Goal: Contribute content

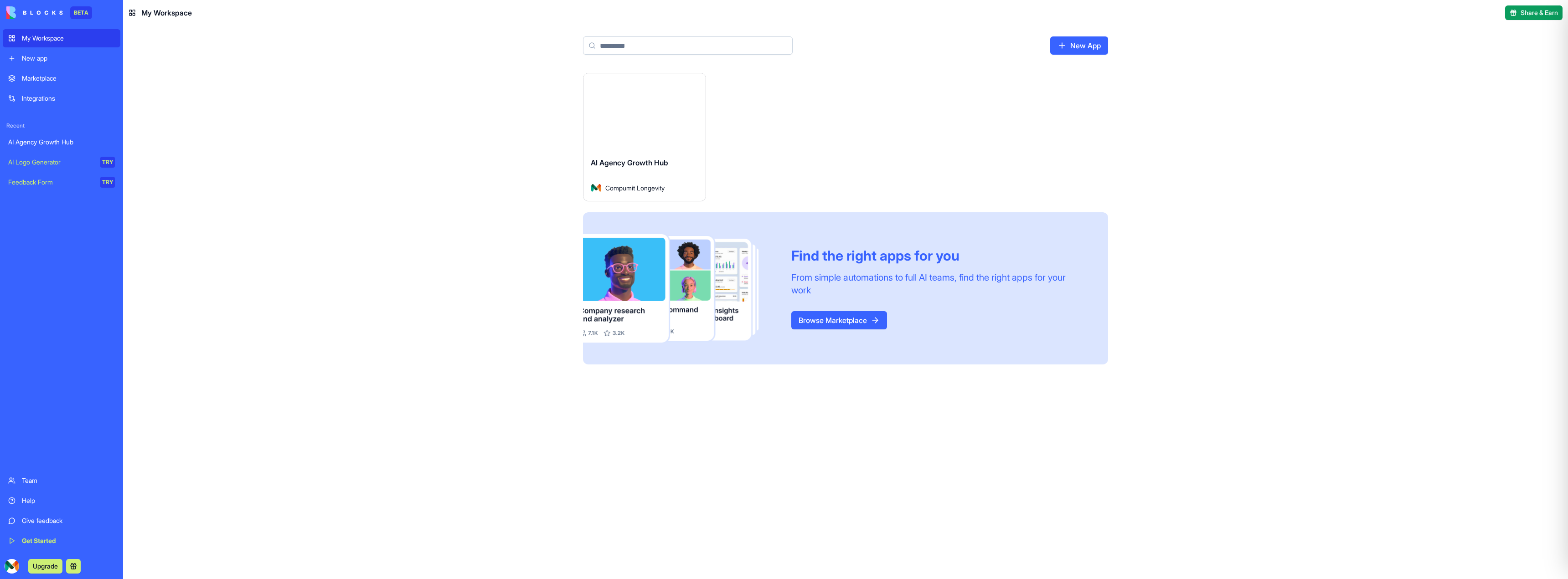
click at [630, 142] on div "Launch" at bounding box center [644, 112] width 122 height 77
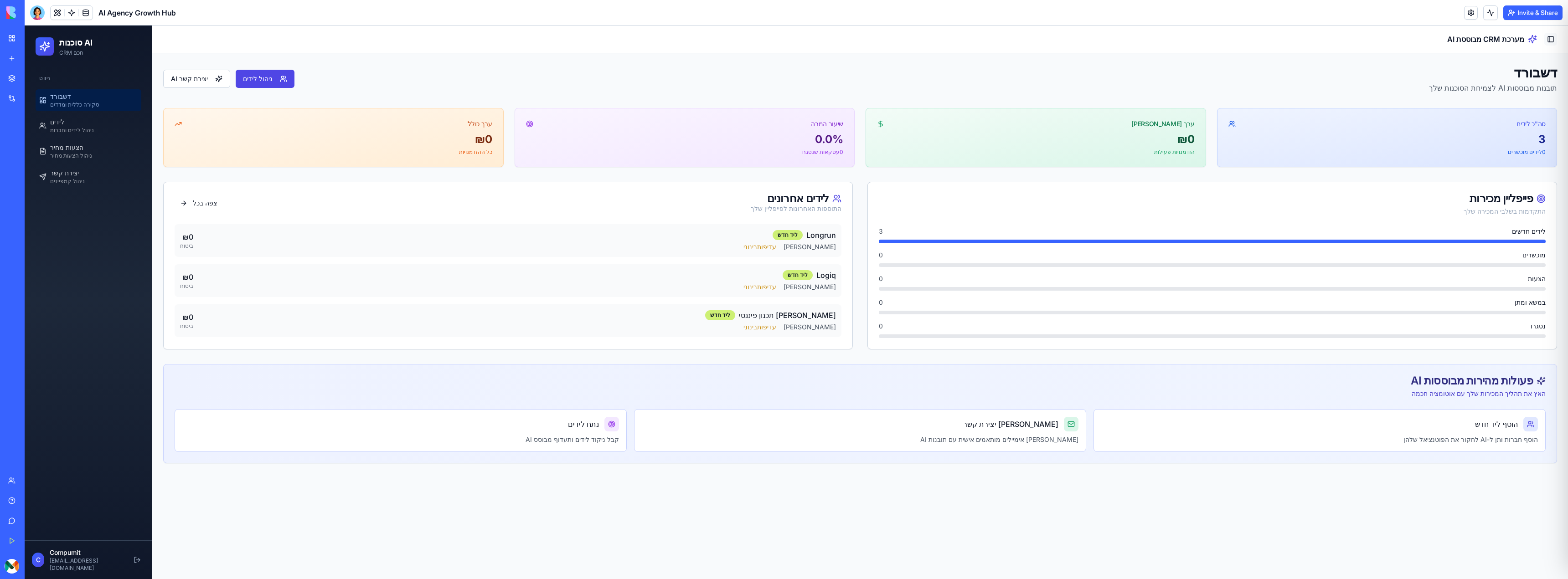
click at [1550, 42] on button "Toggle Sidebar" at bounding box center [1550, 38] width 12 height 12
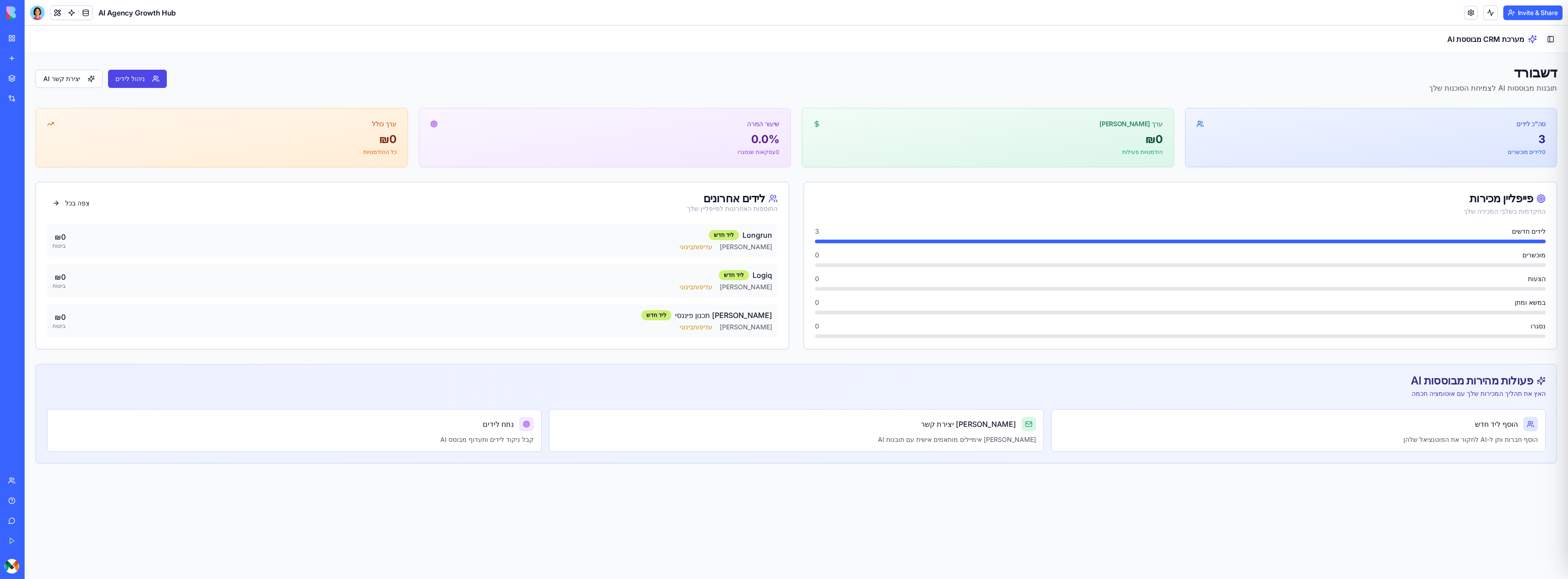
click at [1550, 42] on button "Toggle Sidebar" at bounding box center [1550, 38] width 12 height 12
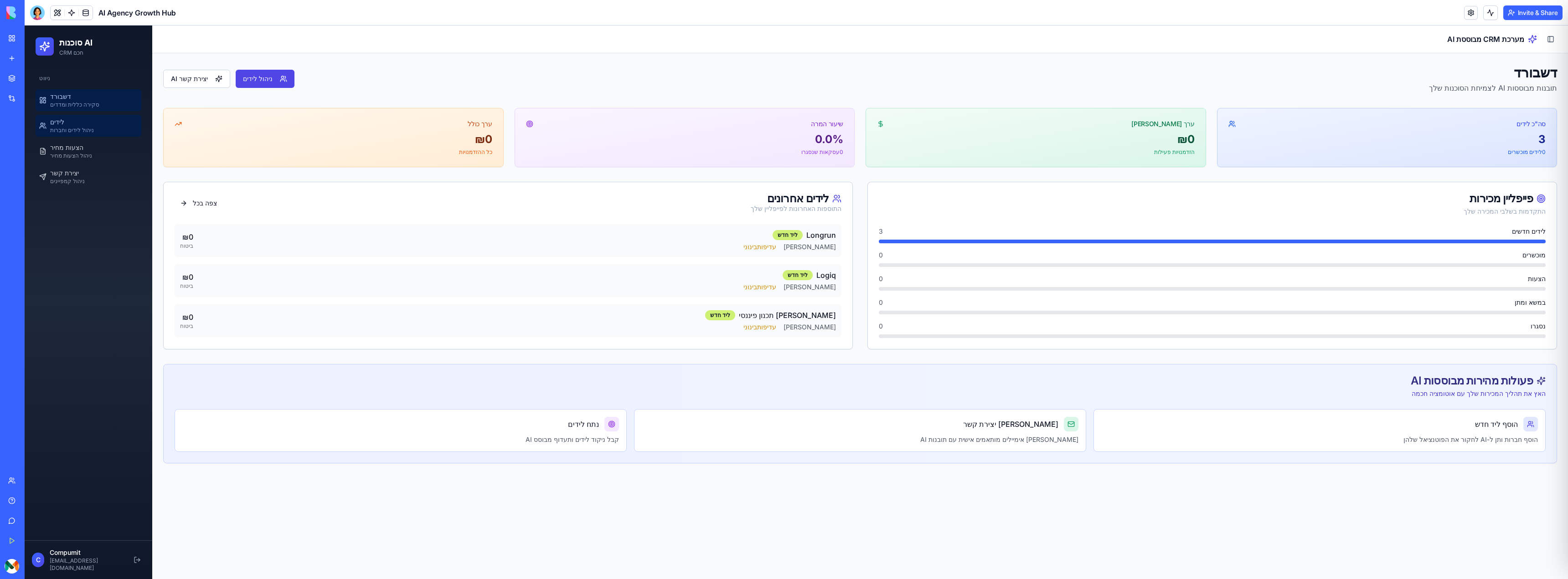
click at [91, 121] on link "לידים ניהול לידים וחברות" at bounding box center [88, 126] width 105 height 22
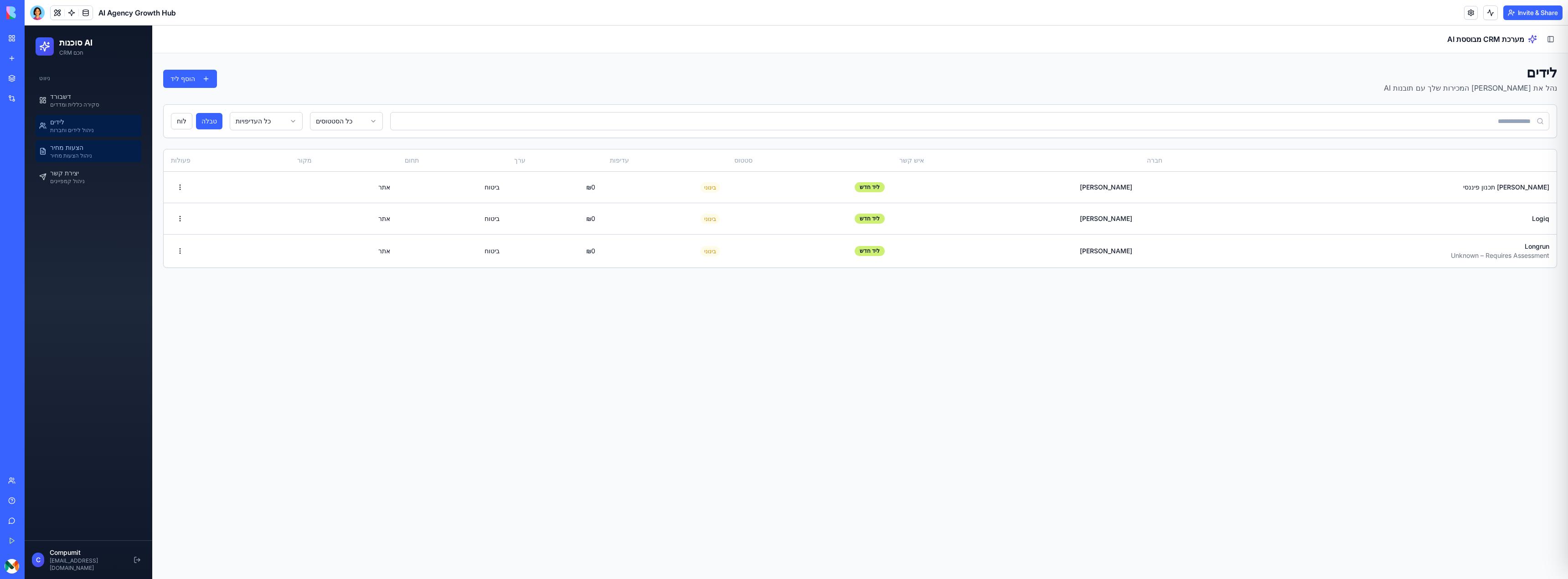
click at [96, 152] on link "הצעות מחיר ניהול הצעות מחיר" at bounding box center [88, 151] width 105 height 22
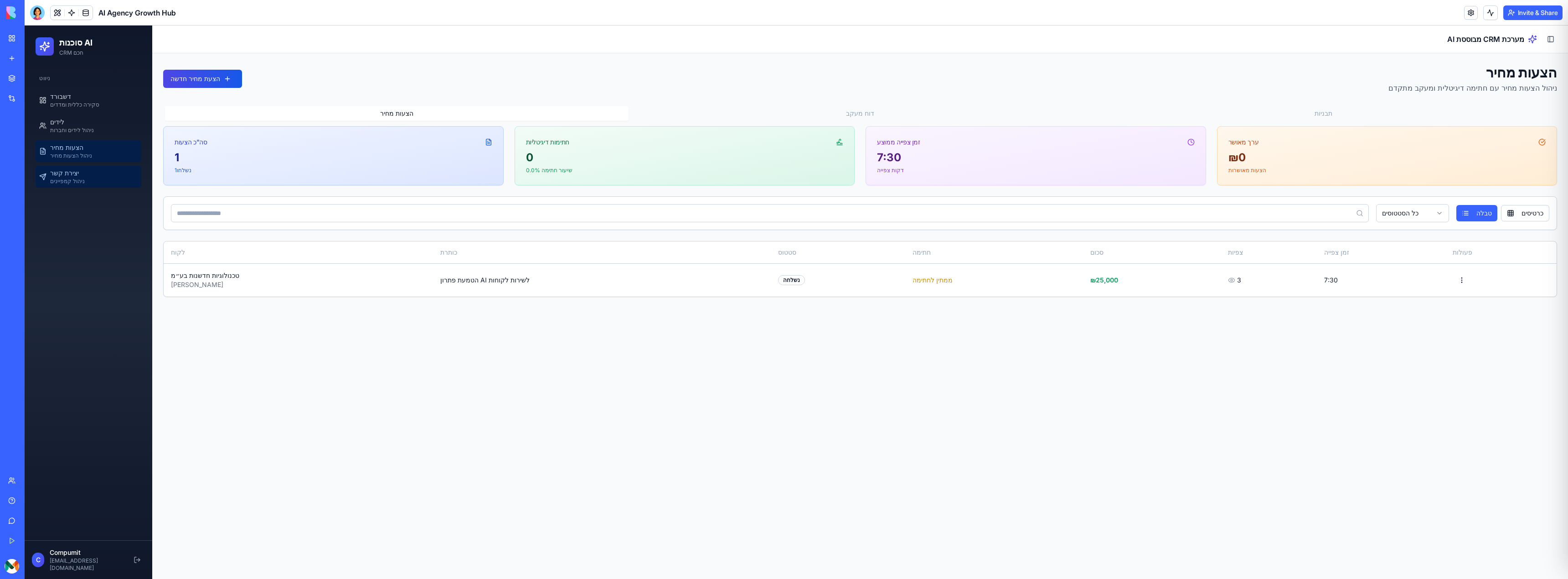
click at [91, 168] on link "יצירת קשר ניהול קמפיינים" at bounding box center [88, 176] width 105 height 22
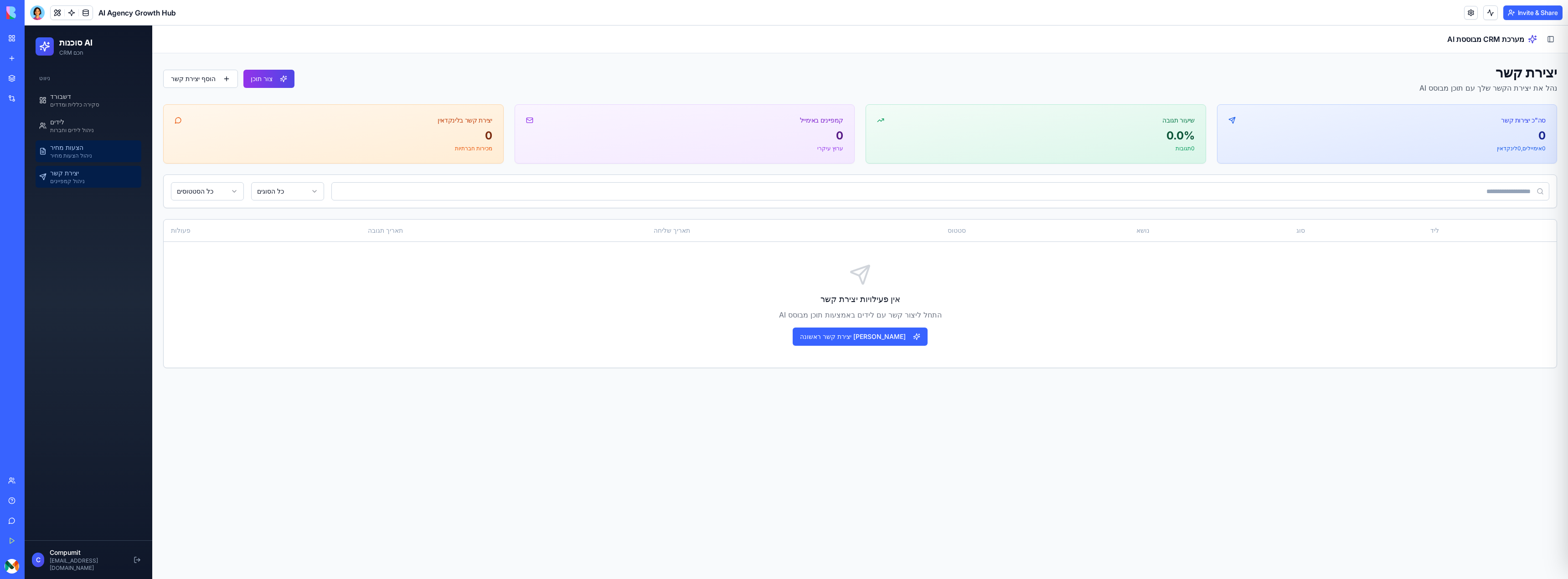
click at [92, 146] on link "הצעות מחיר ניהול הצעות מחיר" at bounding box center [88, 151] width 105 height 22
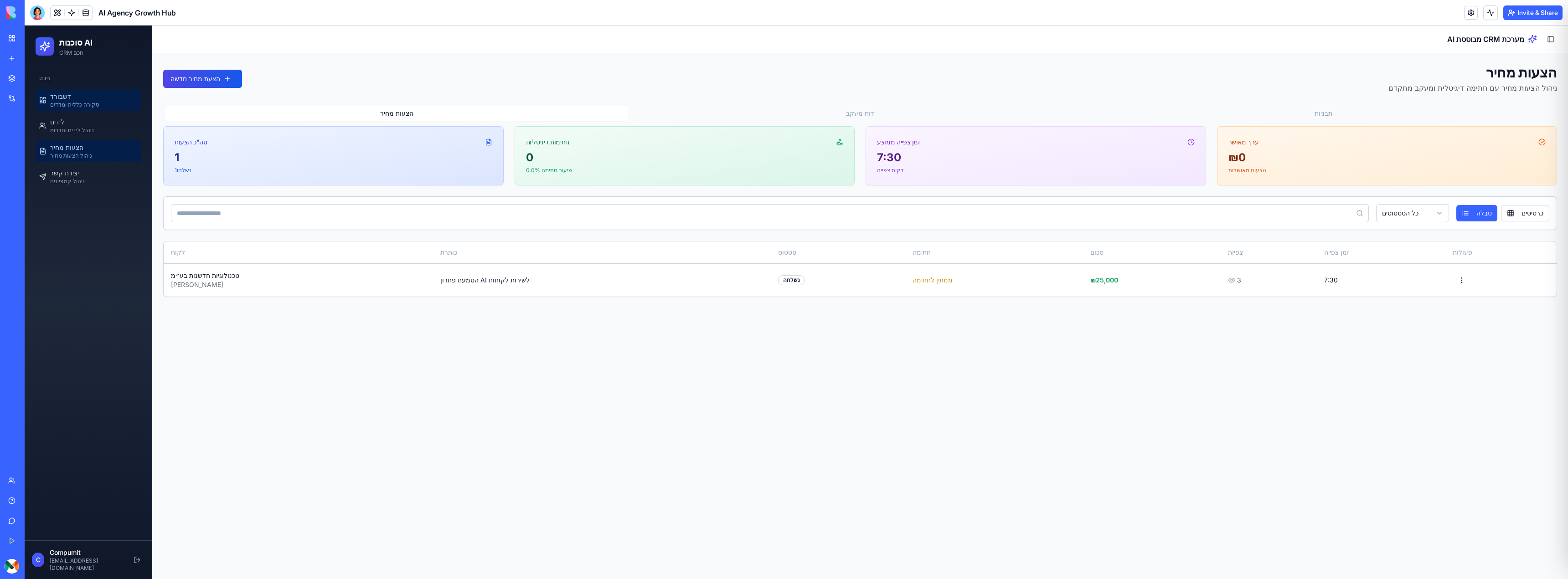
click at [89, 103] on span "סקירה כללית ומדדים" at bounding box center [74, 105] width 49 height 8
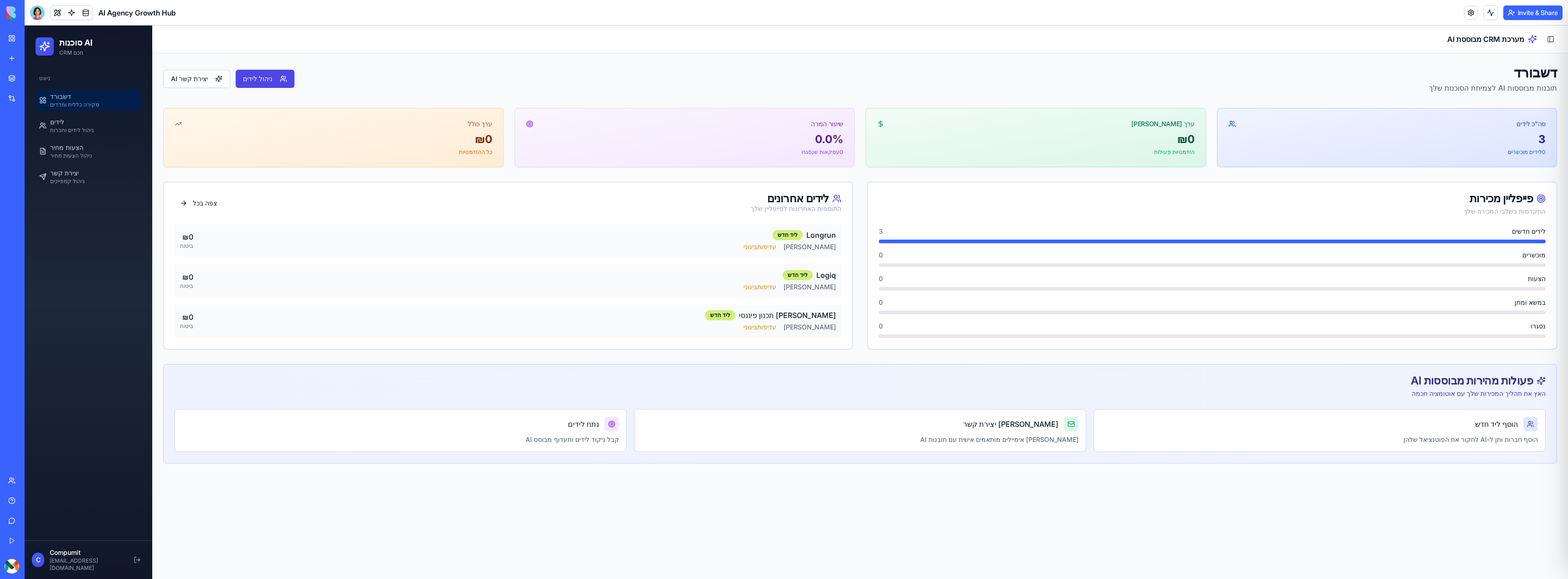
click at [14, 37] on link "My Workspace" at bounding box center [21, 37] width 36 height 18
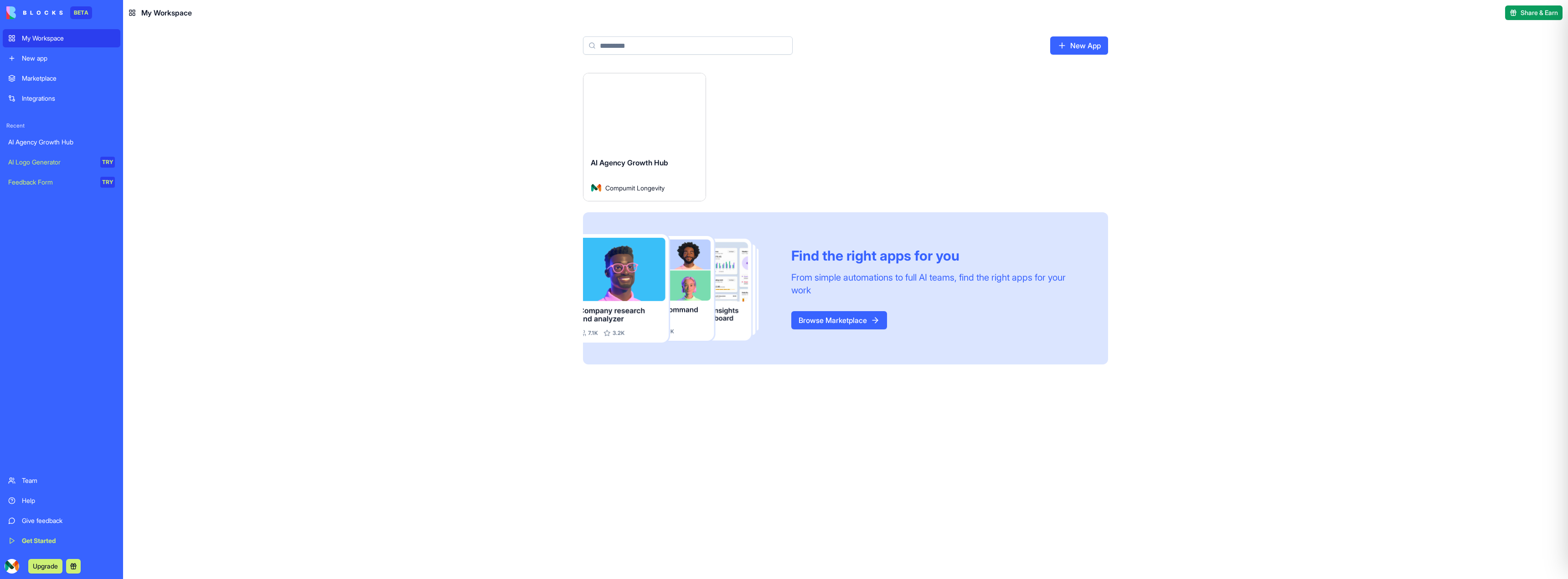
click at [39, 145] on div "AI Agency Growth Hub" at bounding box center [61, 143] width 106 height 10
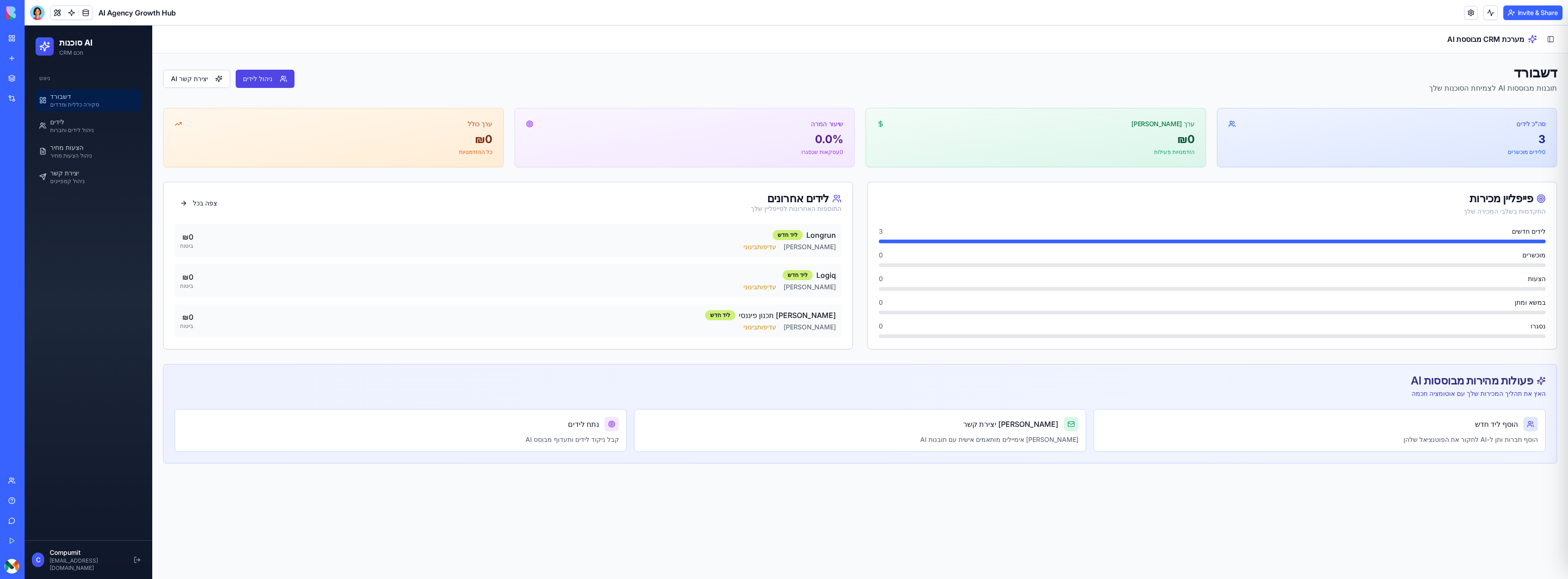
click at [30, 41] on div "My Workspace" at bounding box center [28, 38] width 12 height 10
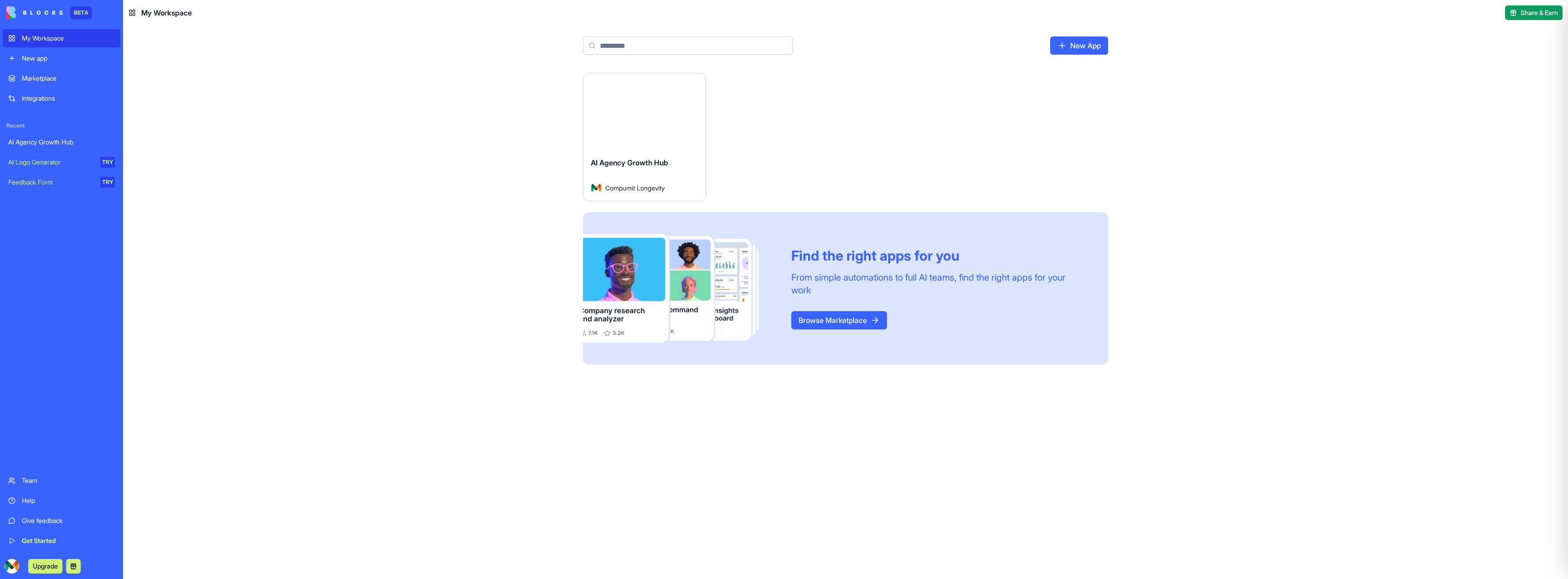
click at [807, 324] on link "Browse Marketplace" at bounding box center [840, 320] width 96 height 18
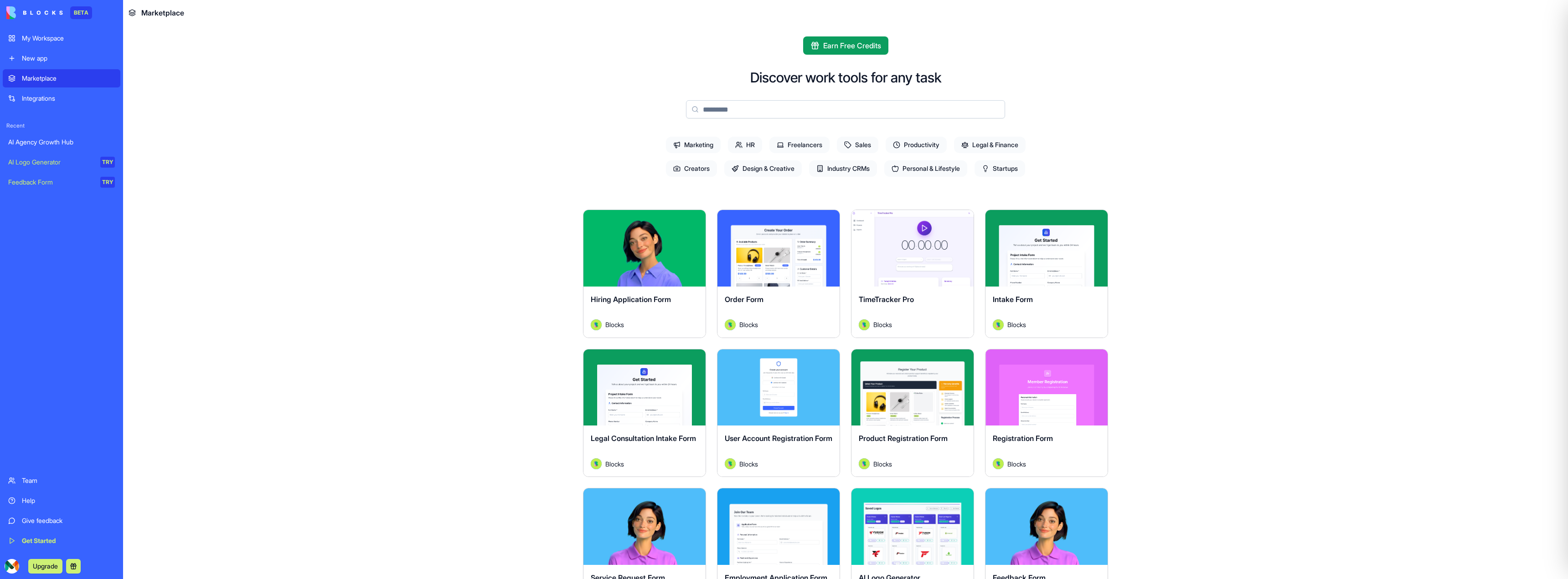
click at [49, 563] on button "Upgrade" at bounding box center [45, 567] width 35 height 14
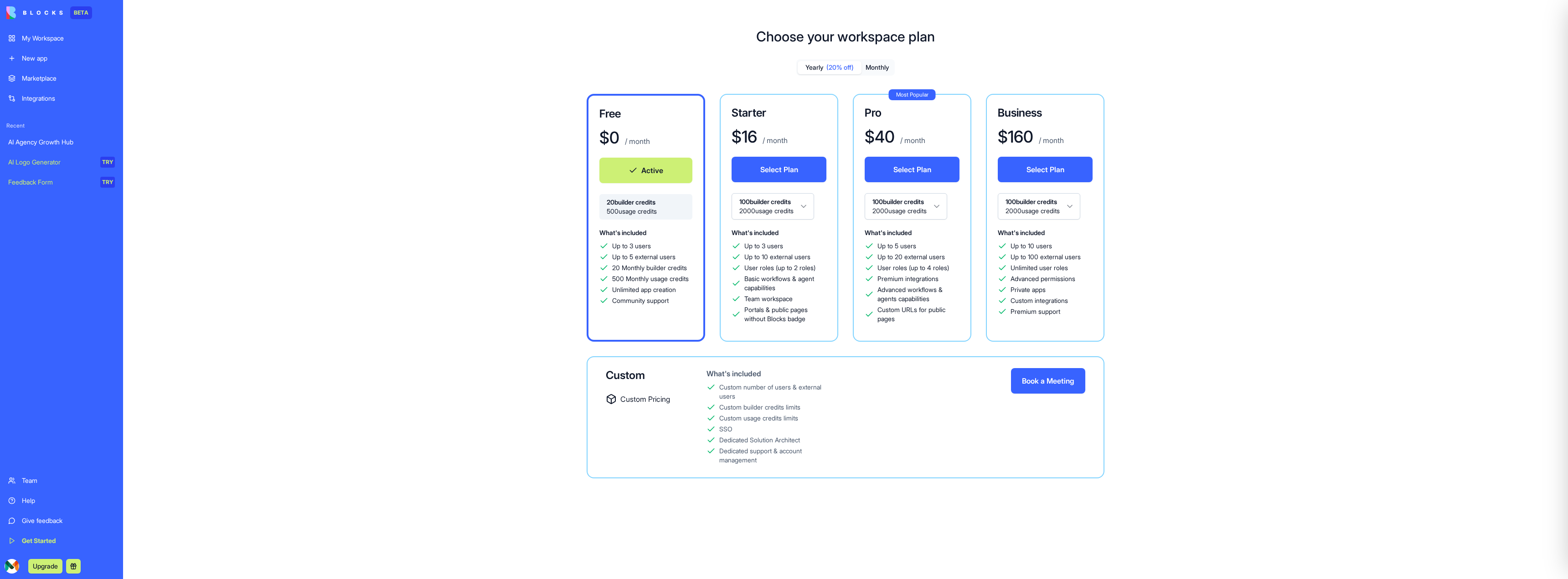
click at [41, 35] on div "My Workspace" at bounding box center [68, 38] width 93 height 10
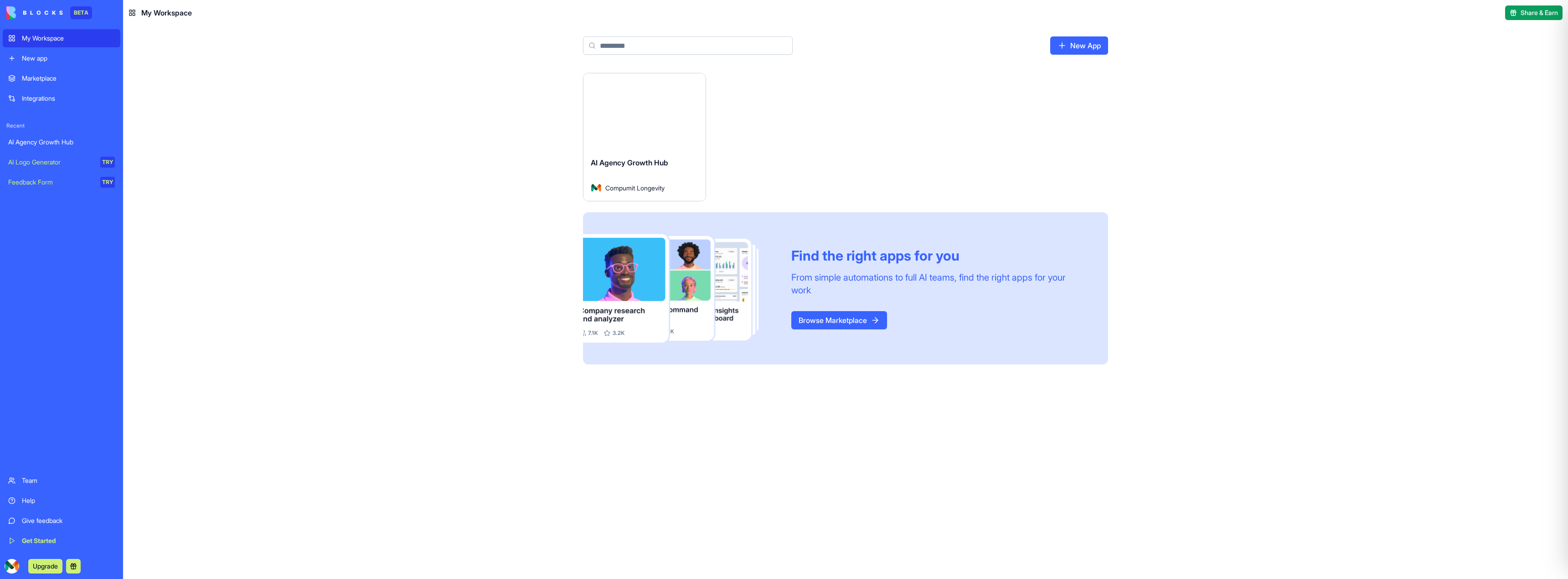
click at [47, 77] on div "Marketplace" at bounding box center [68, 79] width 93 height 10
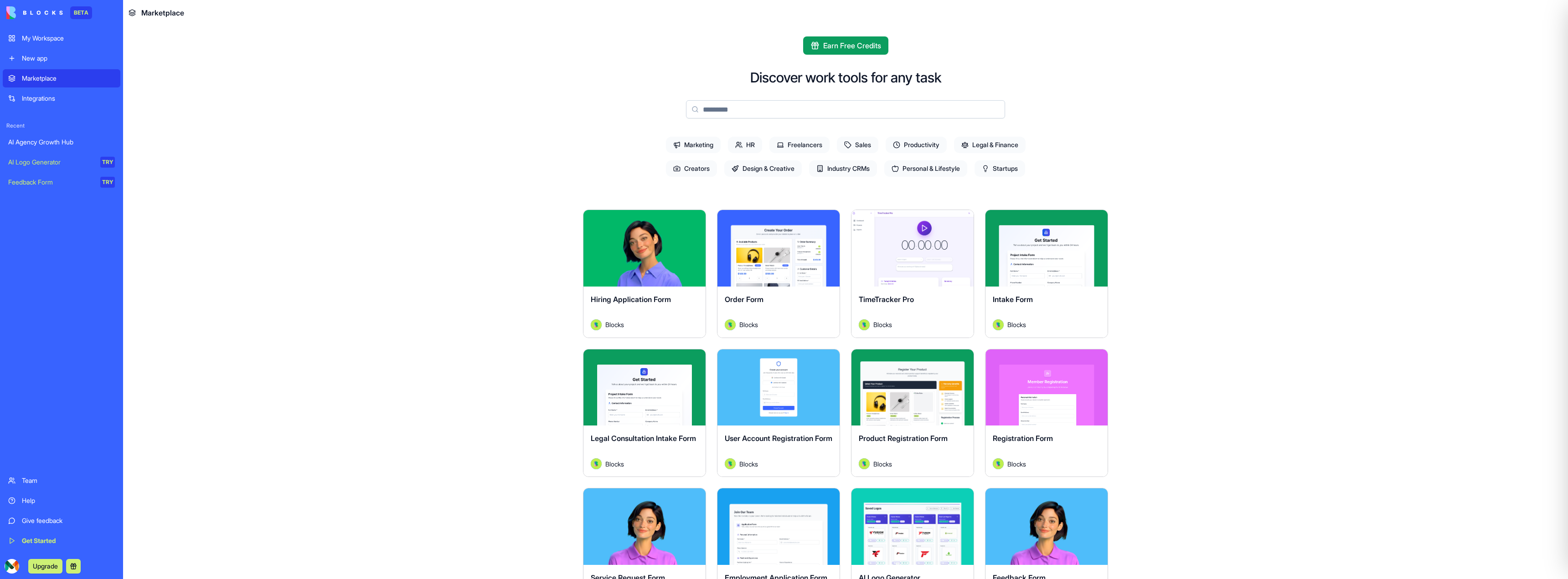
click at [56, 142] on div "AI Agency Growth Hub" at bounding box center [61, 143] width 106 height 10
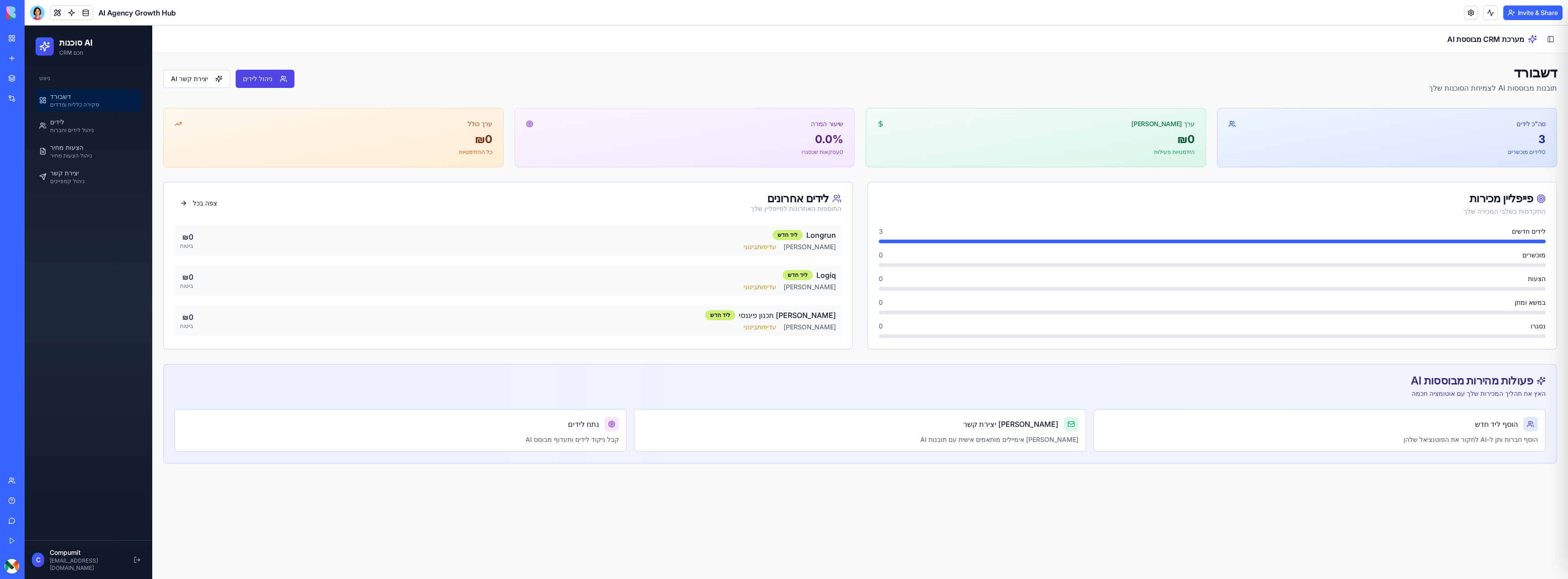
click at [34, 42] on div "My Workspace" at bounding box center [28, 38] width 12 height 10
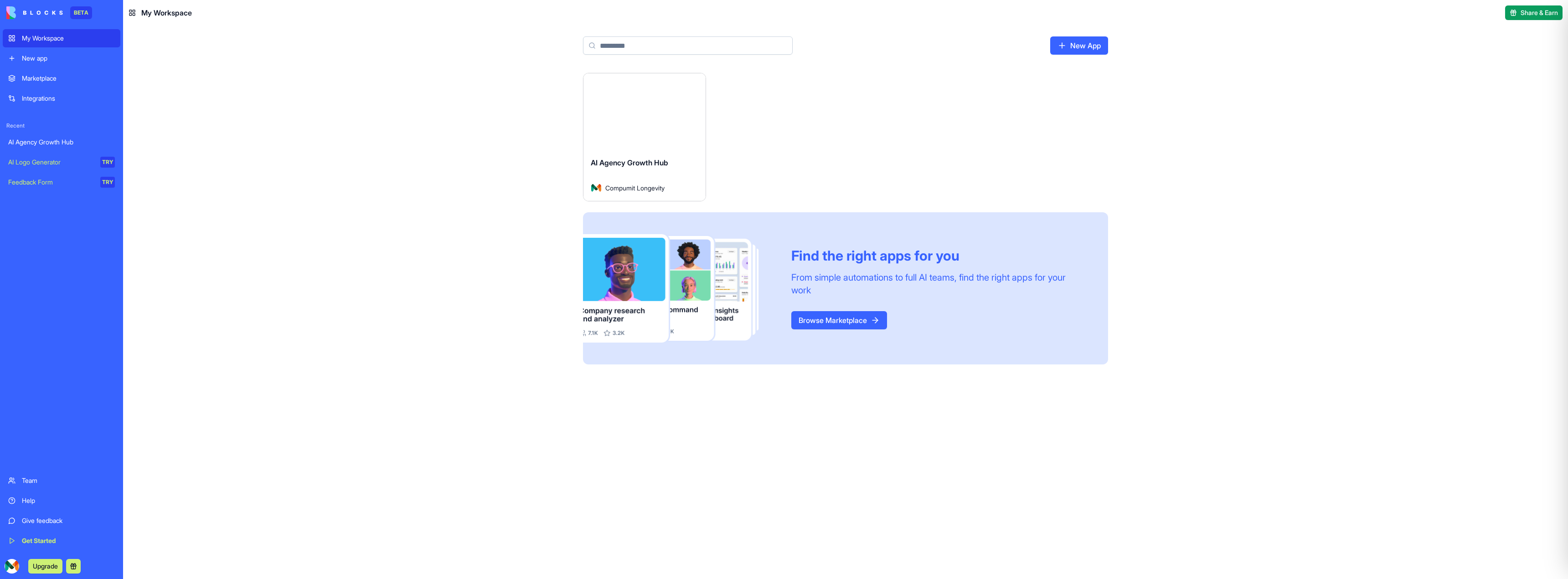
click at [834, 315] on link "Browse Marketplace" at bounding box center [840, 320] width 96 height 18
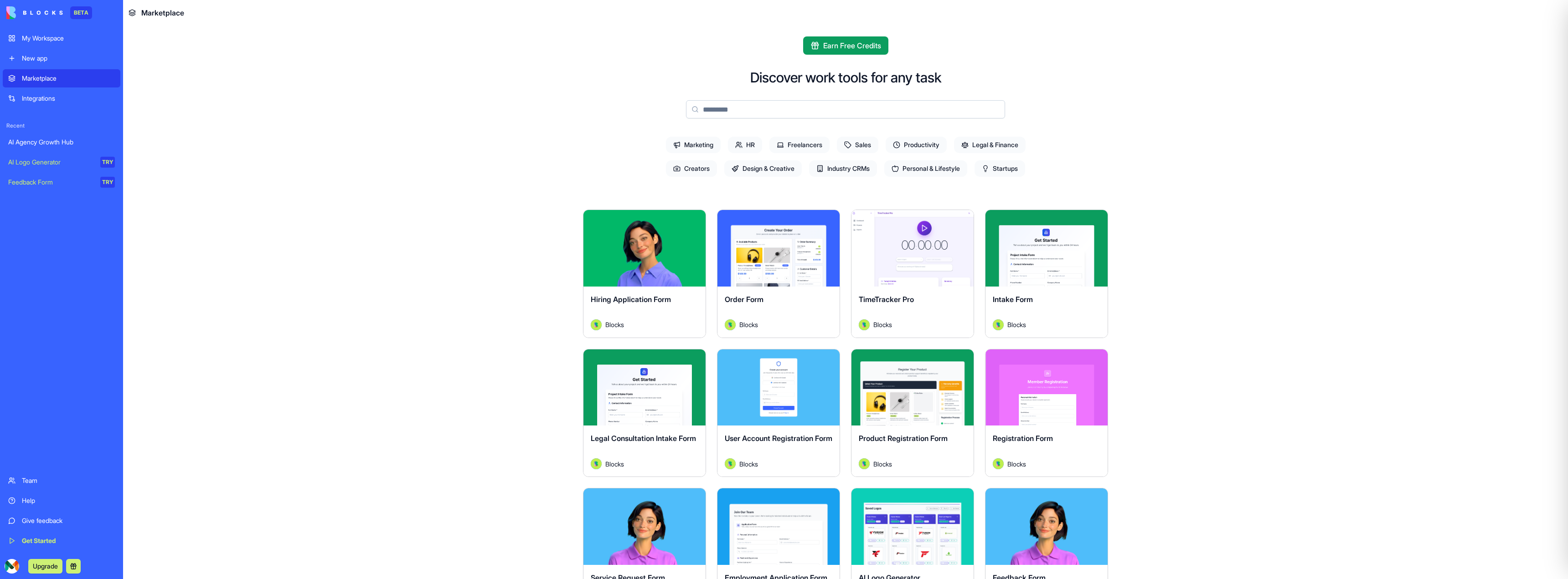
click at [805, 146] on span "Freelancers" at bounding box center [799, 145] width 60 height 16
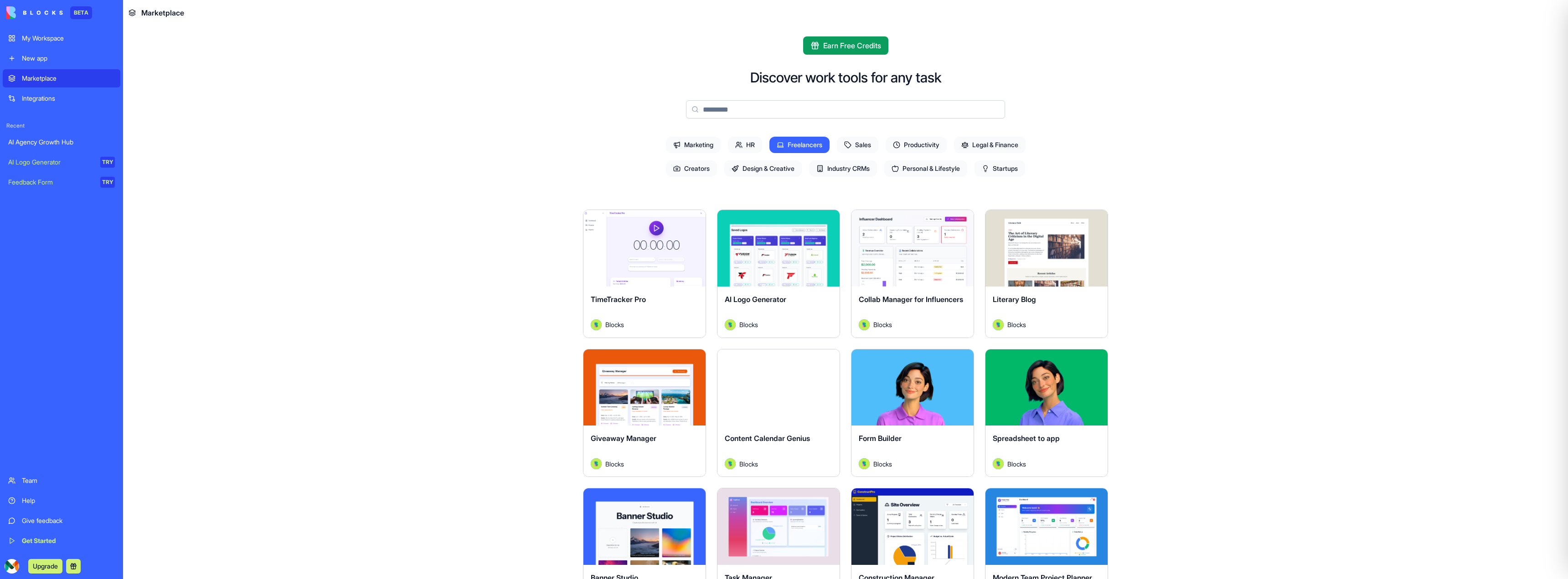
click at [854, 173] on span "Industry CRMs" at bounding box center [842, 168] width 68 height 16
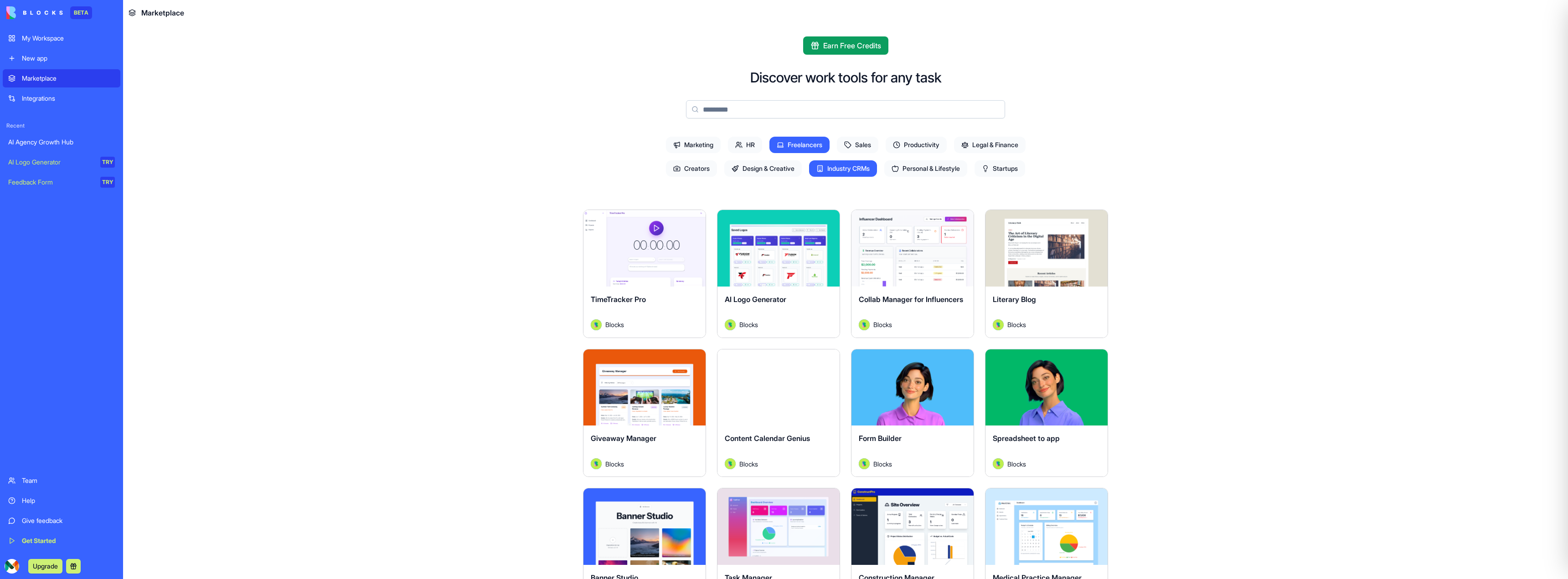
click at [854, 173] on span "Industry CRMs" at bounding box center [842, 168] width 68 height 16
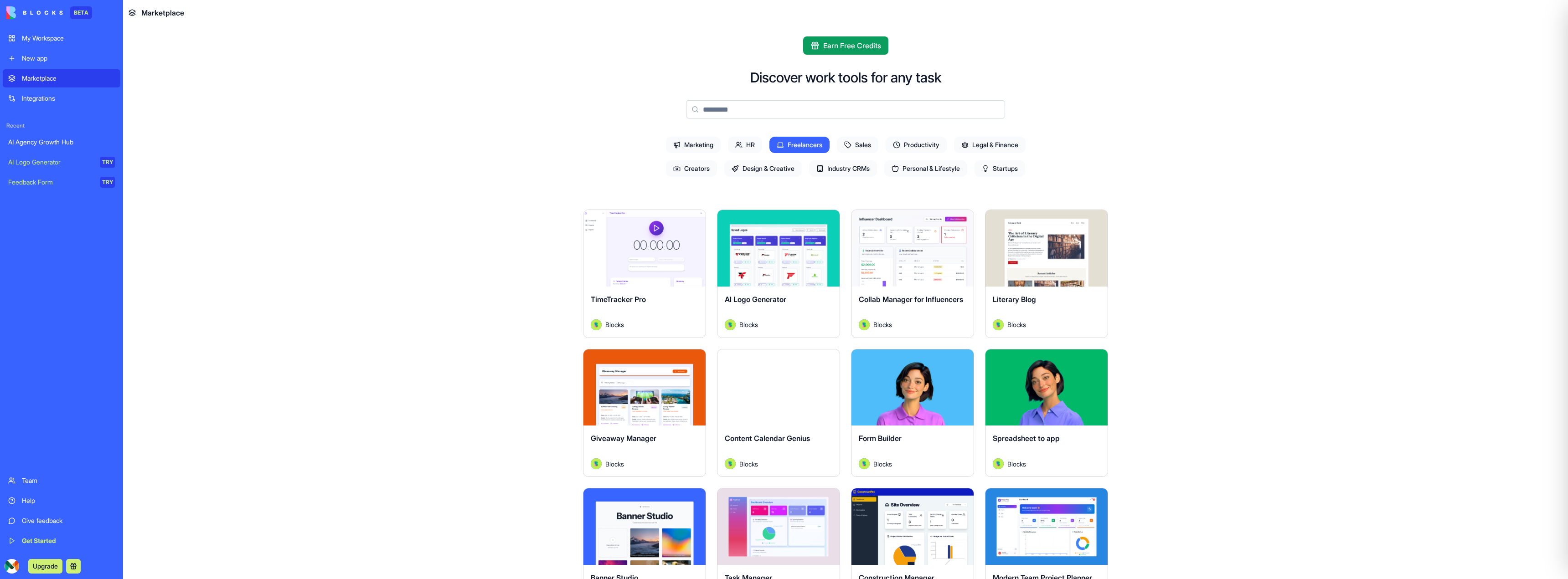
click at [44, 60] on div "New app" at bounding box center [68, 58] width 93 height 10
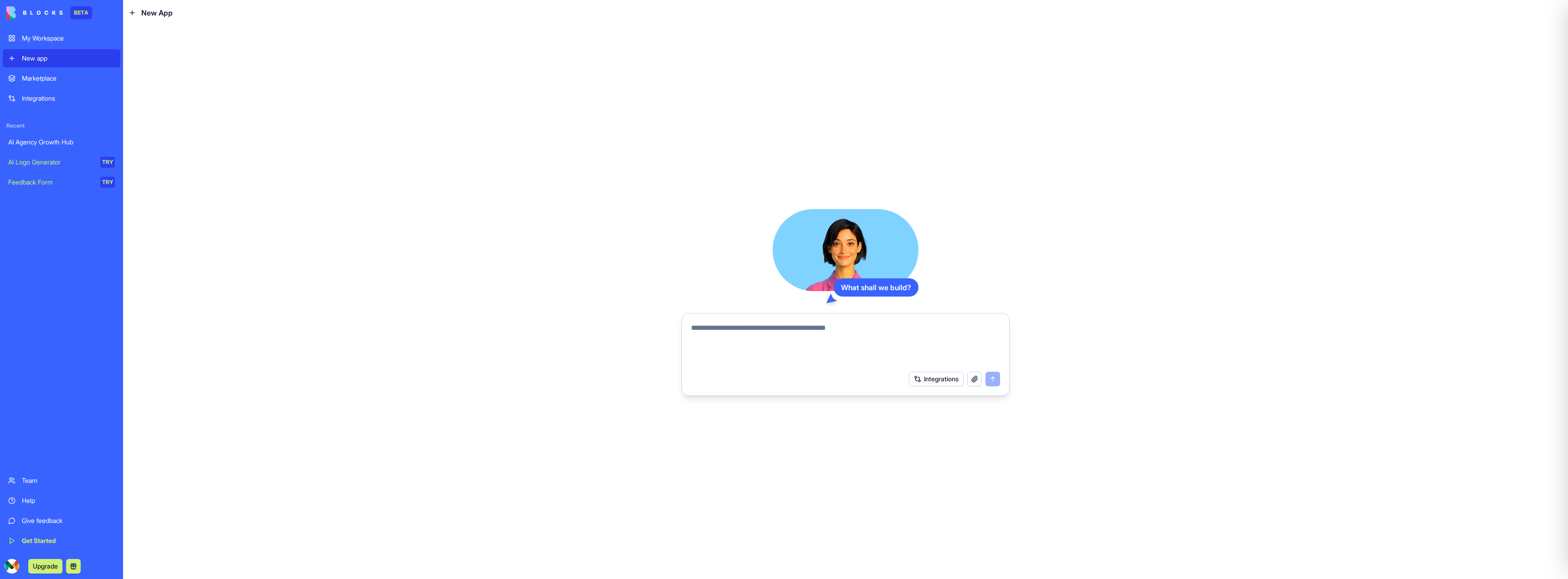
click at [794, 336] on textarea at bounding box center [845, 345] width 309 height 44
type textarea "*****"
click at [793, 328] on textarea at bounding box center [845, 345] width 309 height 44
type textarea "*"
type textarea "**********"
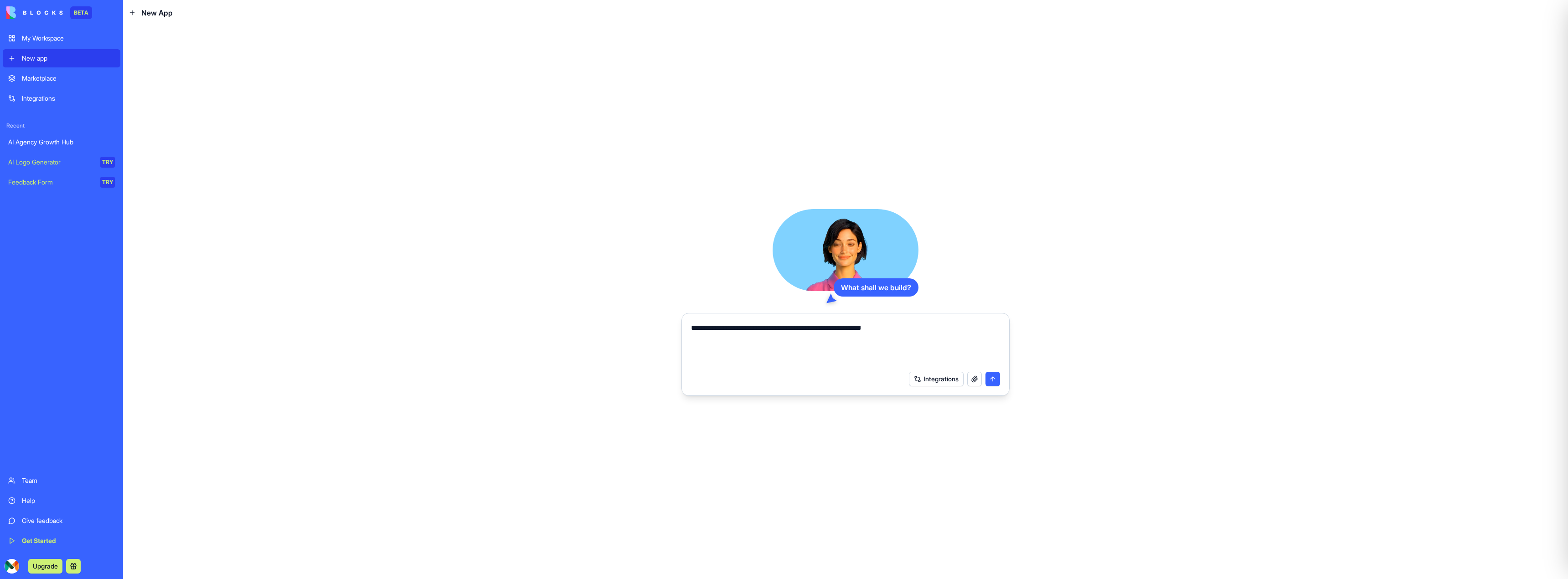
click at [995, 381] on button "submit" at bounding box center [992, 379] width 14 height 14
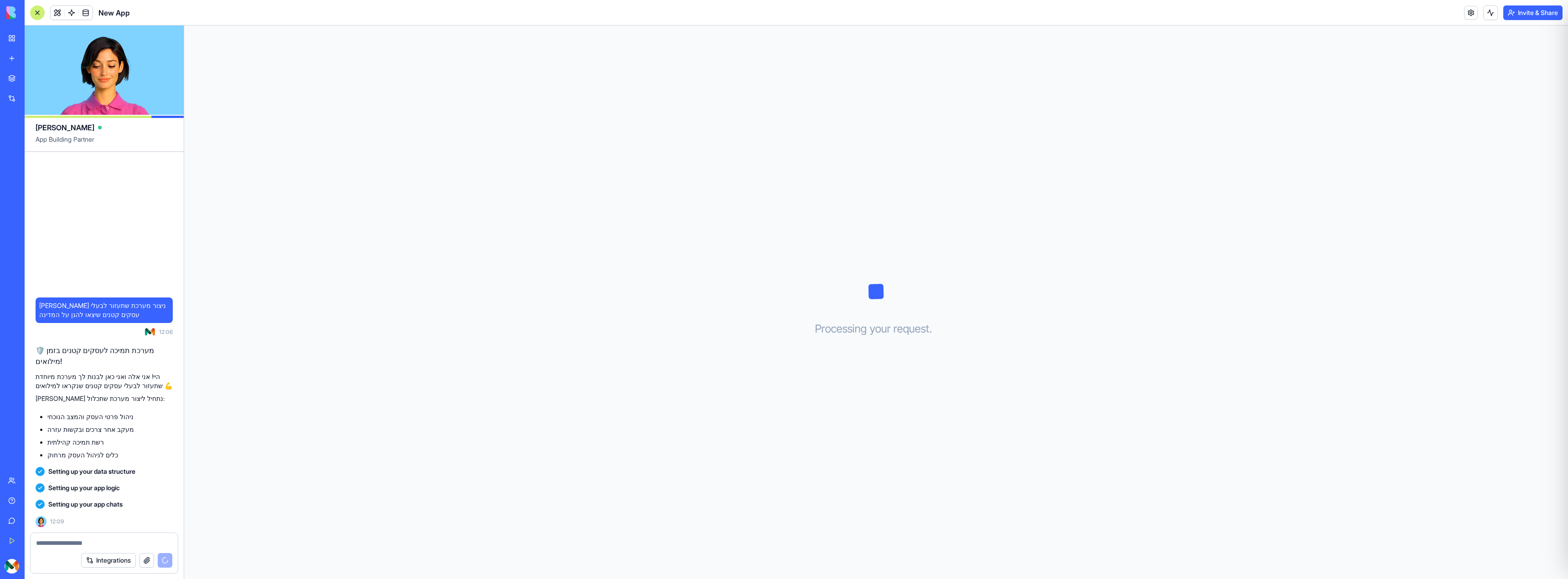
click at [93, 541] on textarea at bounding box center [104, 544] width 136 height 10
click at [85, 12] on span at bounding box center [85, 12] width 26 height 26
click at [85, 13] on link at bounding box center [85, 12] width 13 height 13
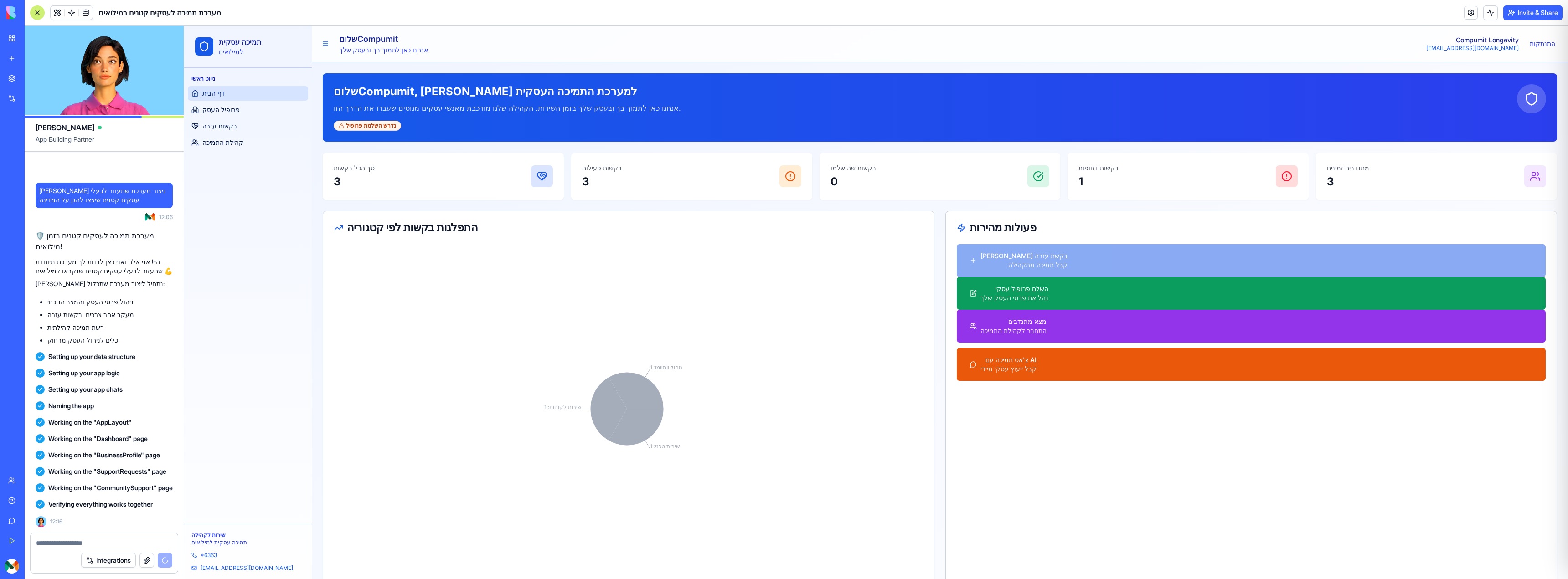
scroll to position [109, 0]
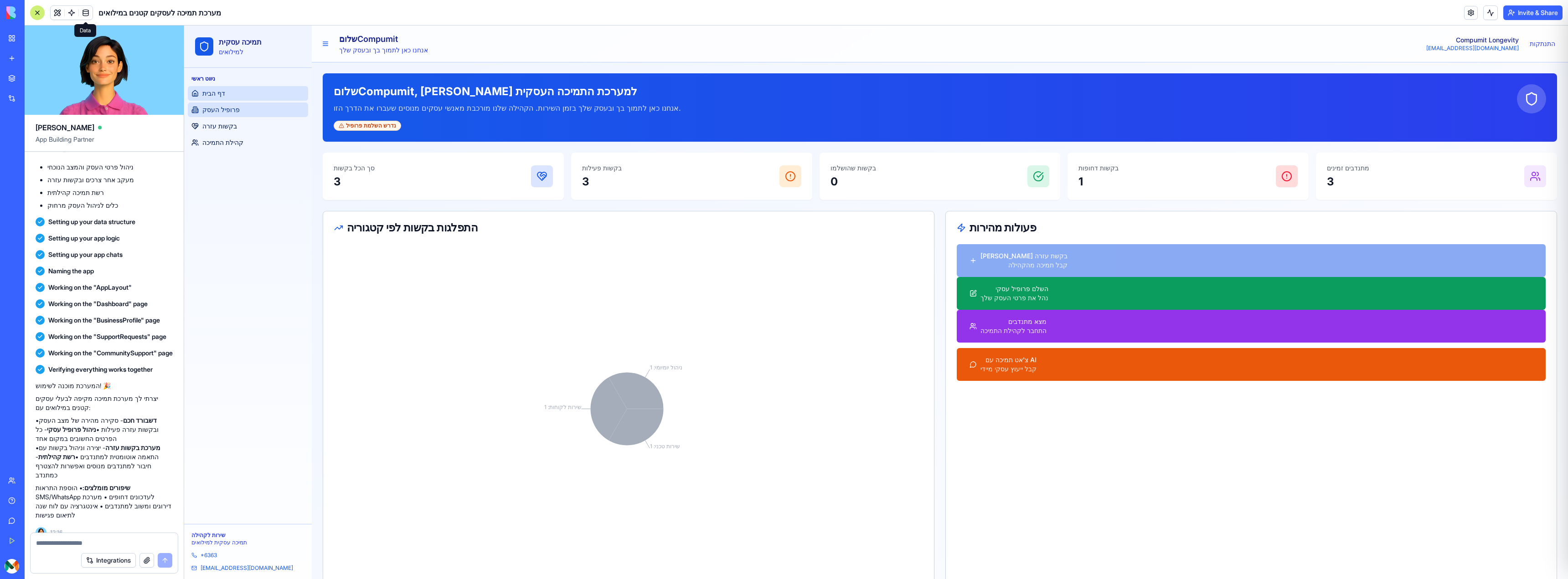
click at [237, 114] on link "פרופיל העסק" at bounding box center [248, 109] width 121 height 14
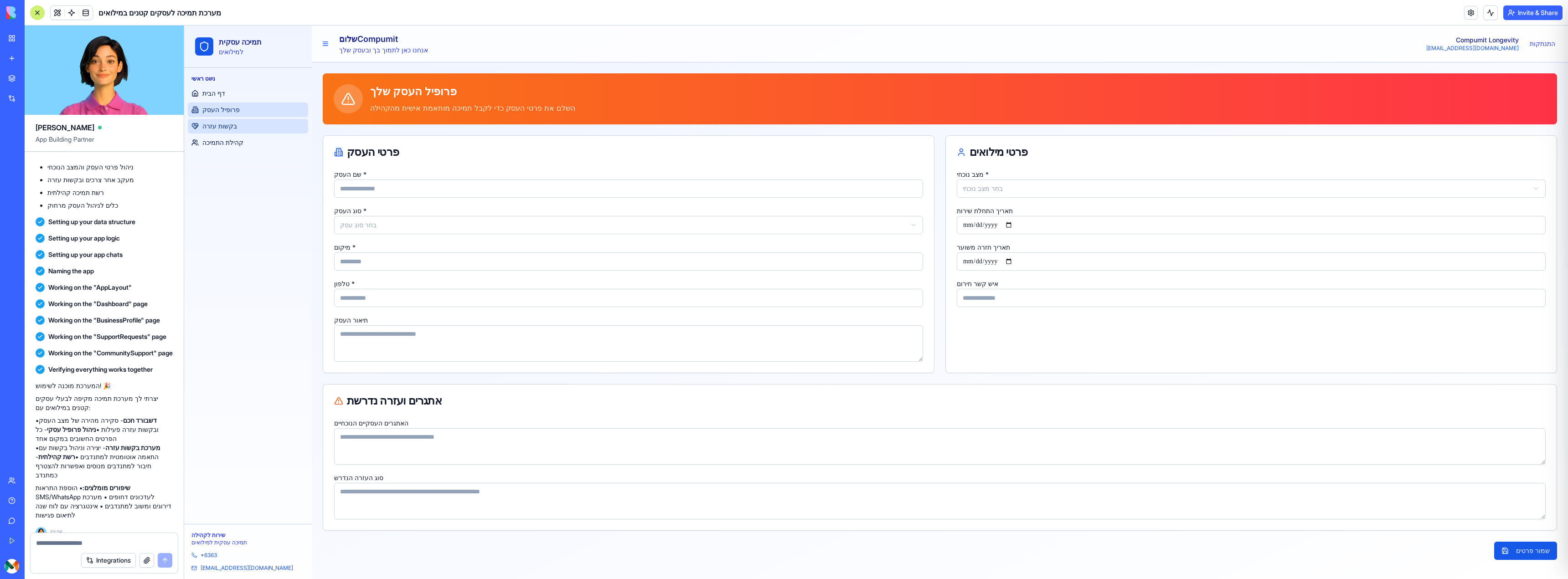
click at [234, 124] on link "בקשות עזרה" at bounding box center [248, 126] width 121 height 14
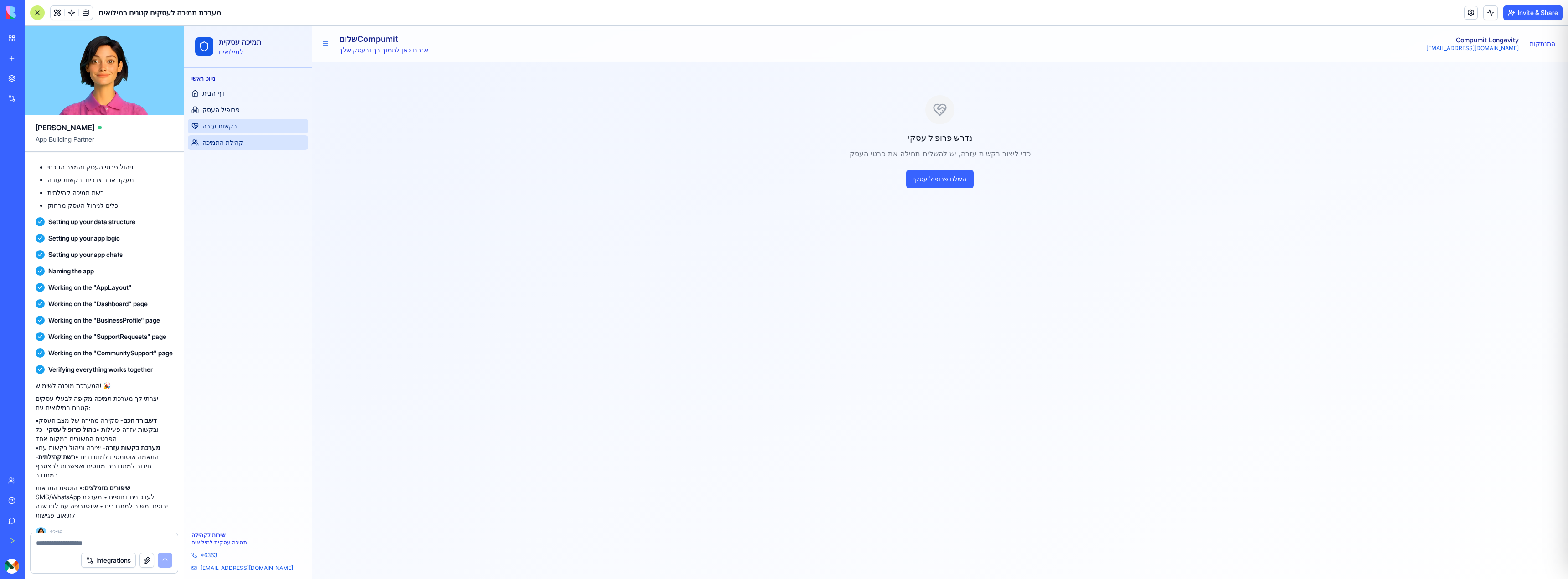
click at [227, 139] on span "קהילת התמיכה" at bounding box center [222, 143] width 41 height 10
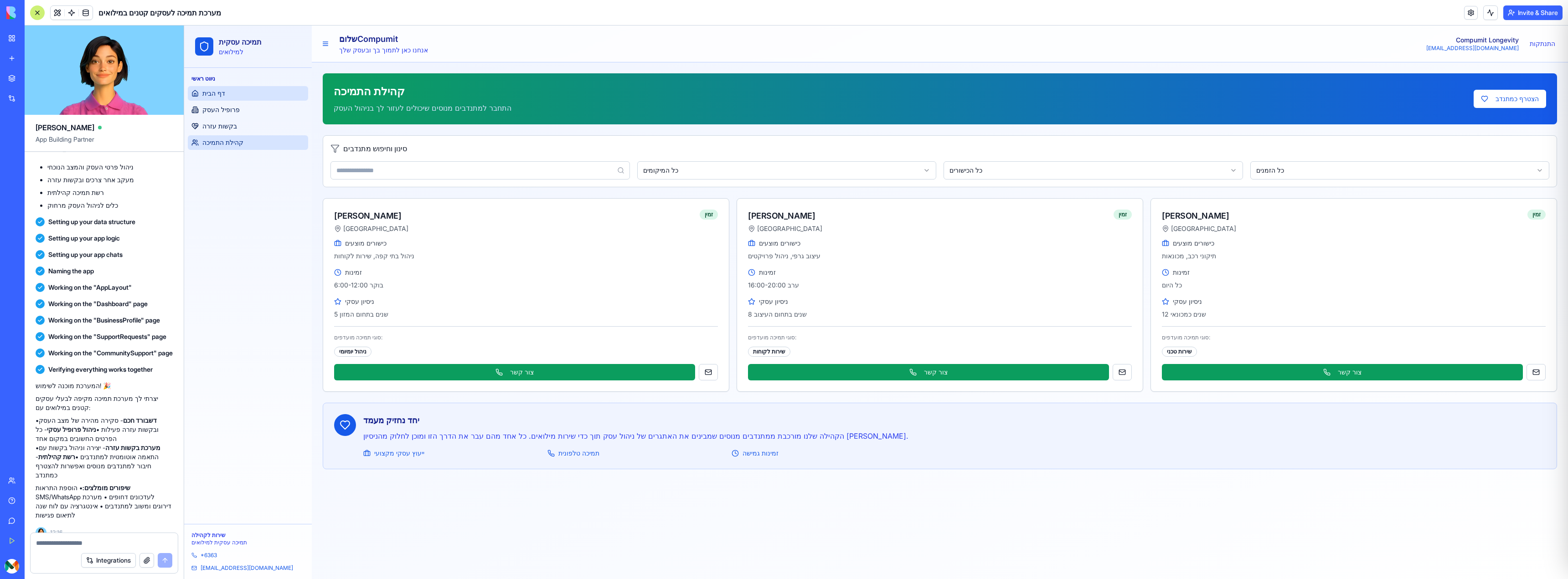
click at [215, 87] on link "דף הבית" at bounding box center [248, 93] width 121 height 14
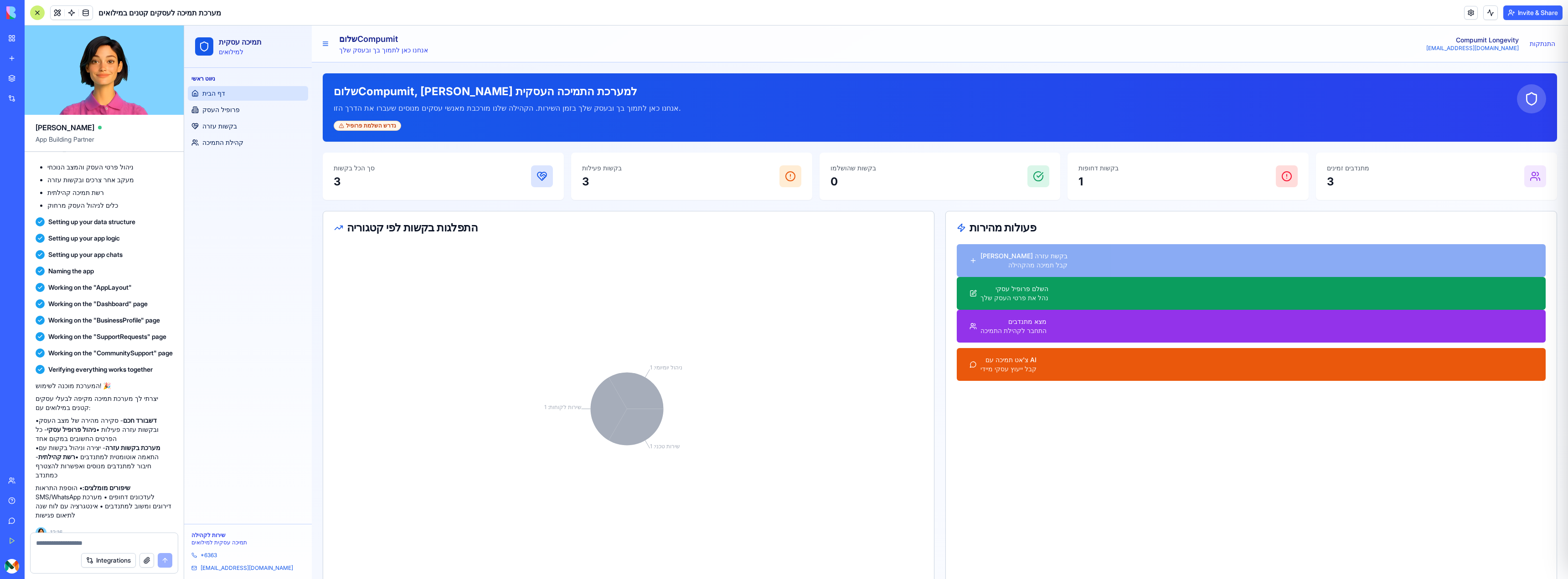
click at [357, 43] on h1 "[PERSON_NAME]" at bounding box center [383, 38] width 89 height 12
click at [322, 44] on button at bounding box center [325, 43] width 12 height 12
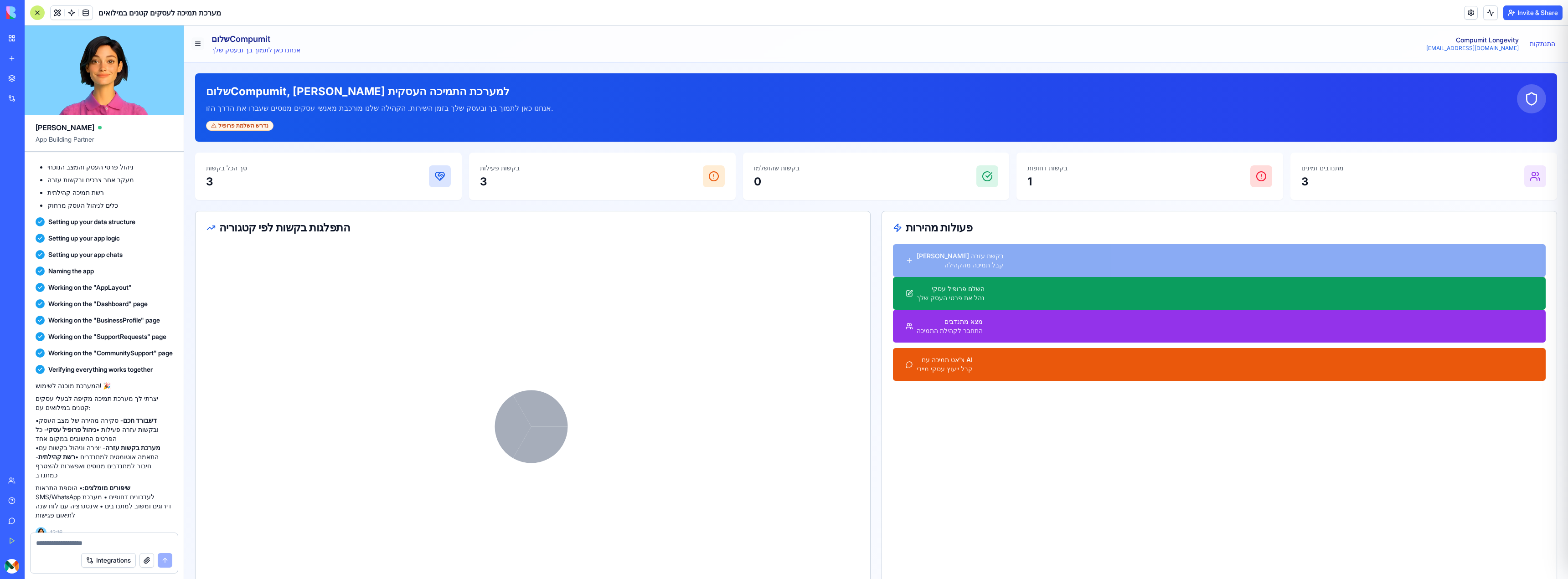
click at [198, 45] on button at bounding box center [197, 43] width 12 height 12
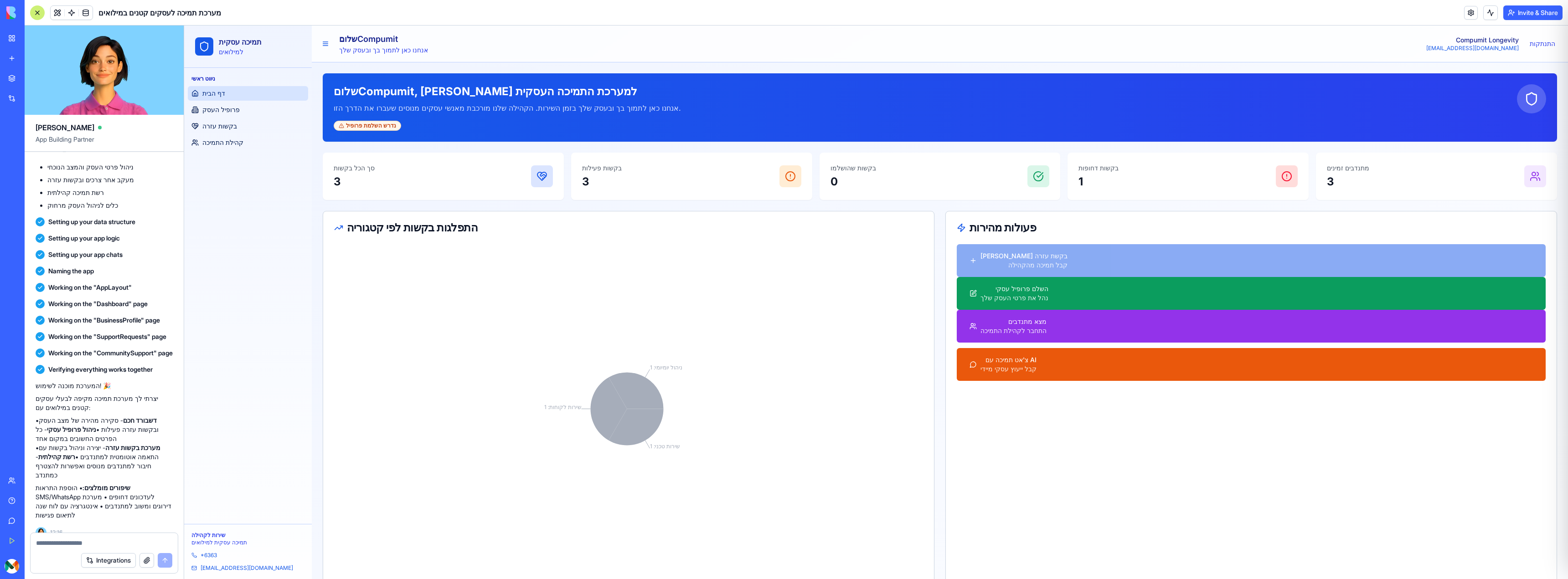
click at [85, 540] on textarea at bounding box center [104, 544] width 136 height 10
type textarea "**********"
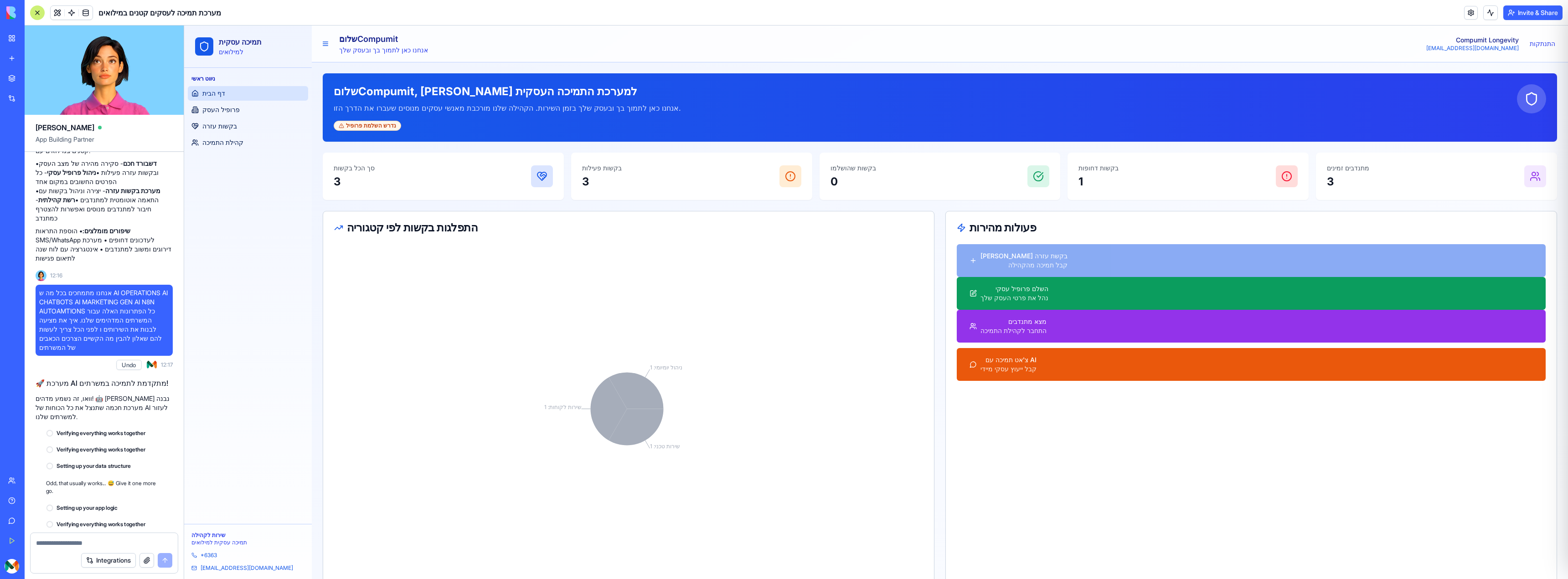
scroll to position [491, 0]
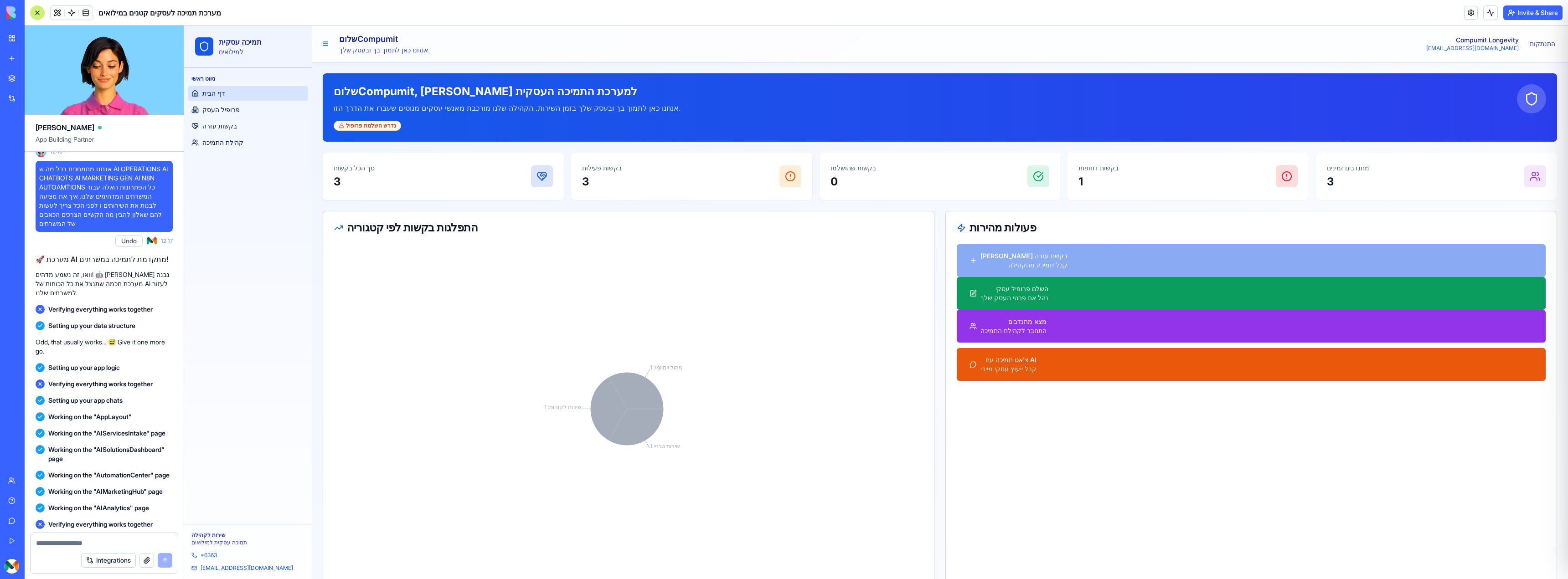
click at [91, 543] on textarea at bounding box center [104, 544] width 136 height 10
click at [91, 521] on span "Verifying everything works together" at bounding box center [100, 525] width 104 height 10
copy span "Verifying everything works together"
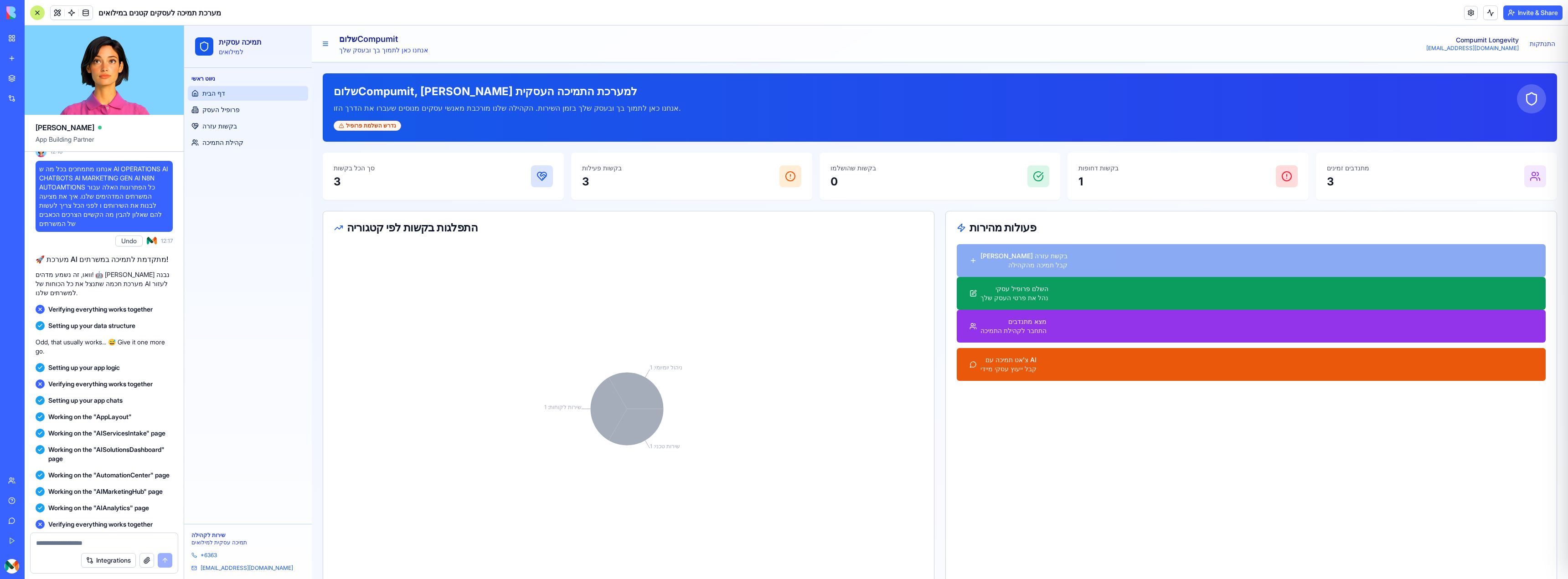
click at [80, 544] on textarea at bounding box center [104, 544] width 136 height 10
paste textarea "**********"
type textarea "**********"
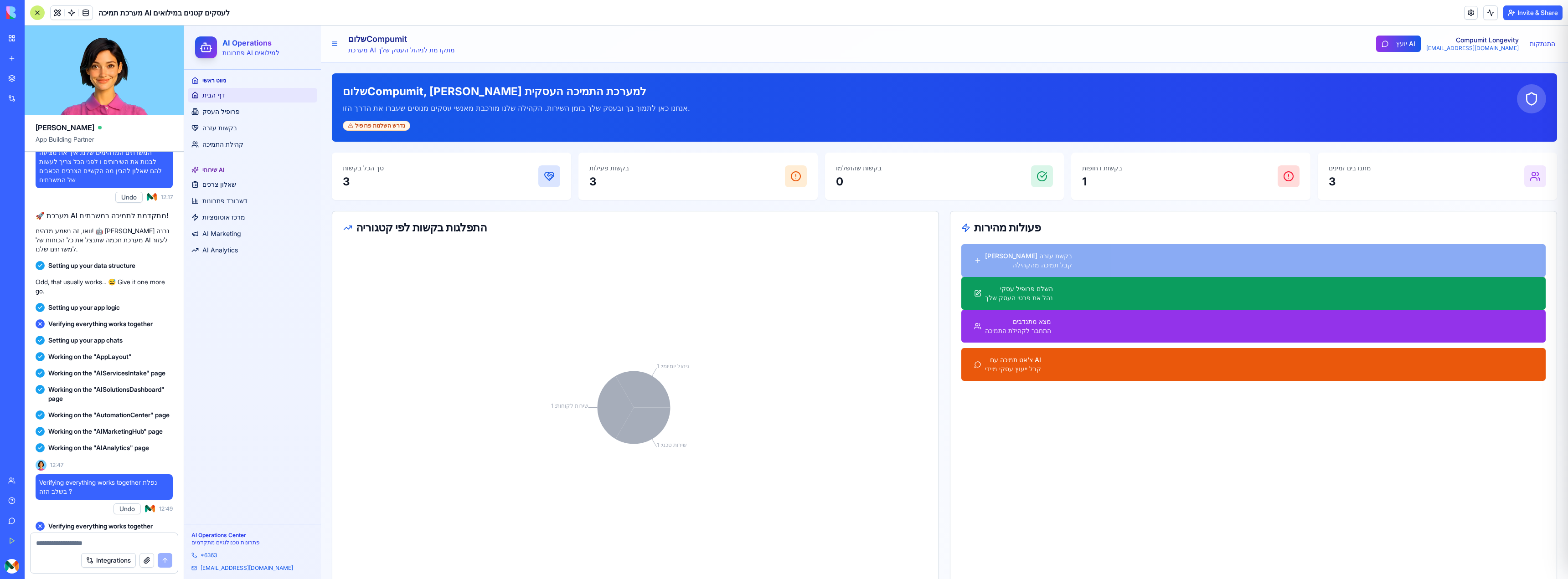
scroll to position [1306, 0]
